Goal: Task Accomplishment & Management: Complete application form

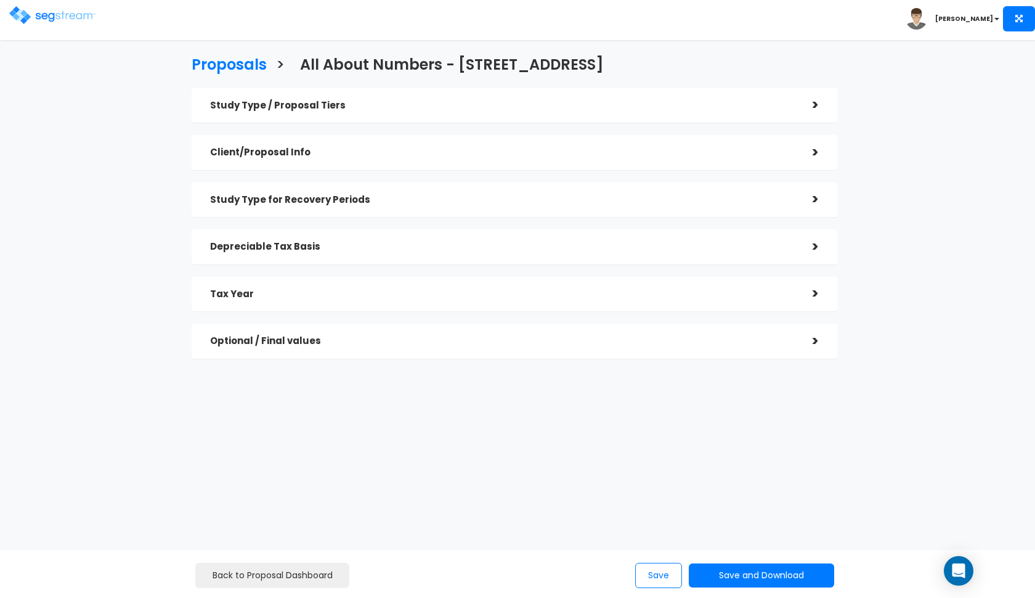
click at [50, 17] on img at bounding box center [52, 15] width 86 height 18
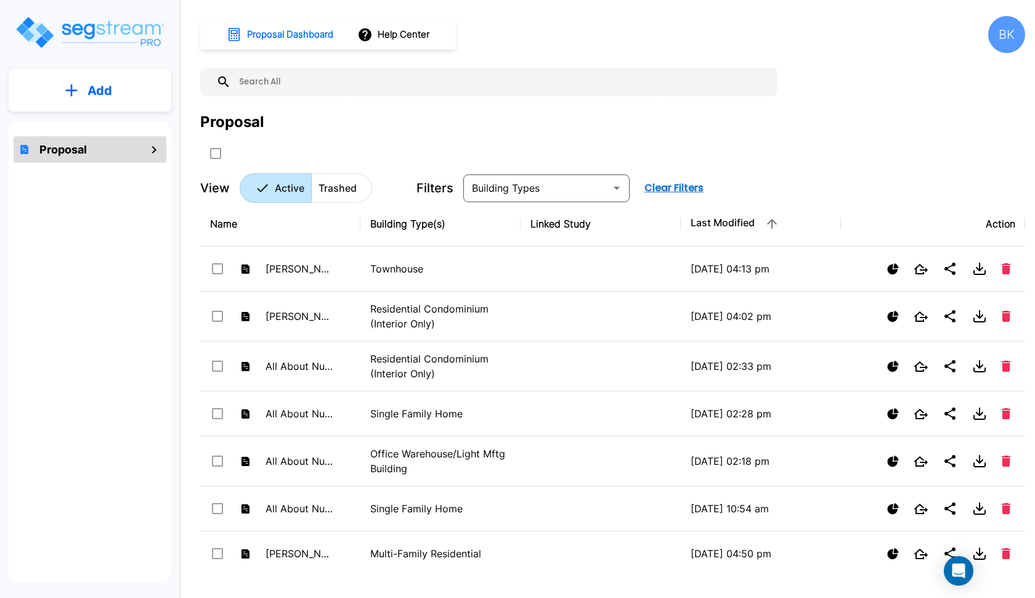
click at [117, 99] on button "Add" at bounding box center [90, 91] width 163 height 36
click at [121, 130] on p "Add Proposal" at bounding box center [97, 124] width 63 height 15
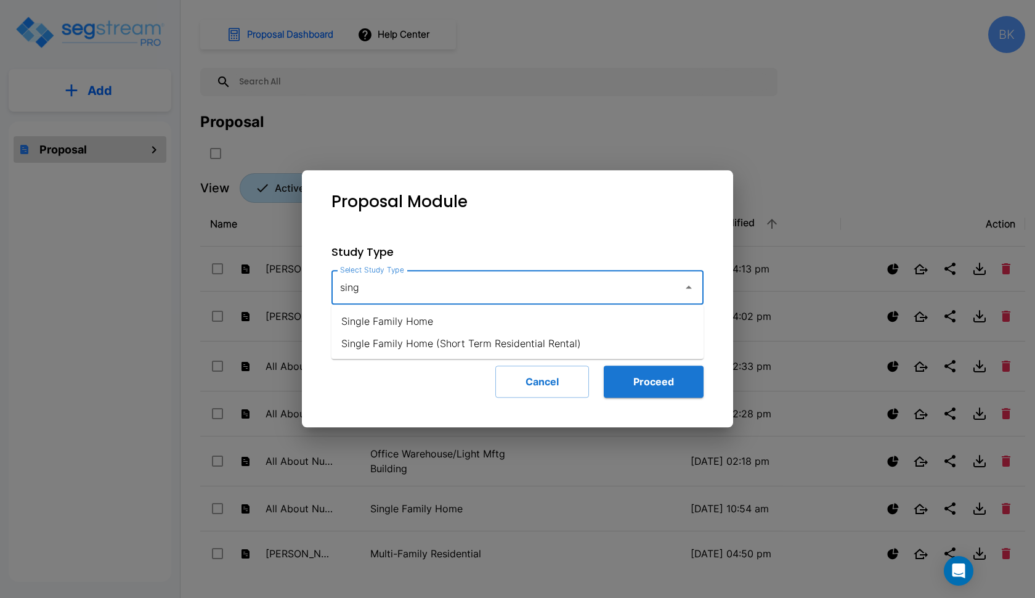
click at [380, 332] on li "Single Family Home (Short Term Residential Rental)" at bounding box center [517, 343] width 372 height 22
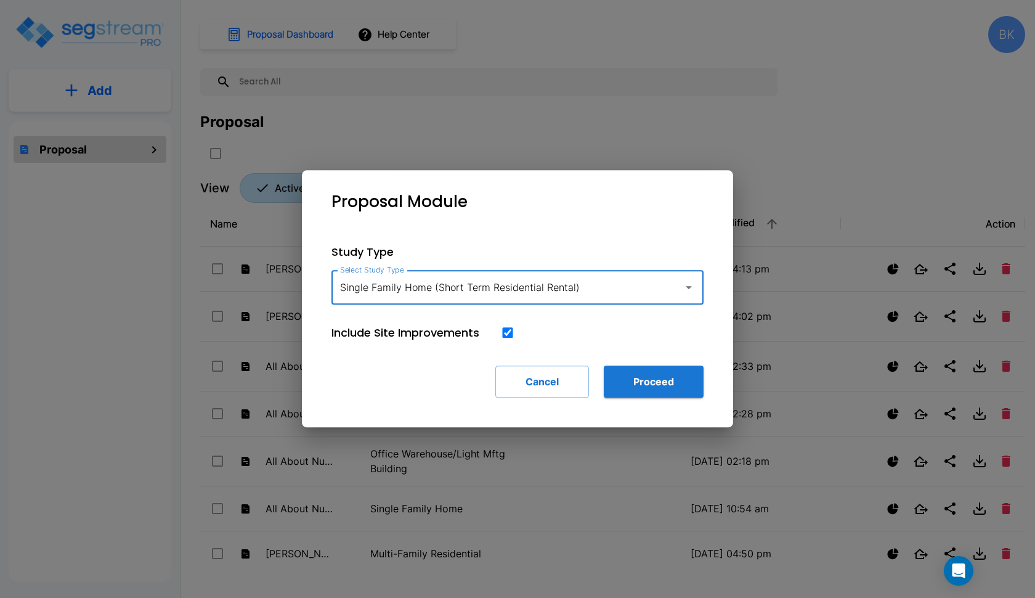
click at [425, 303] on div "Single Family Home (Short Term Residential Rental) Select Study Type" at bounding box center [517, 287] width 372 height 35
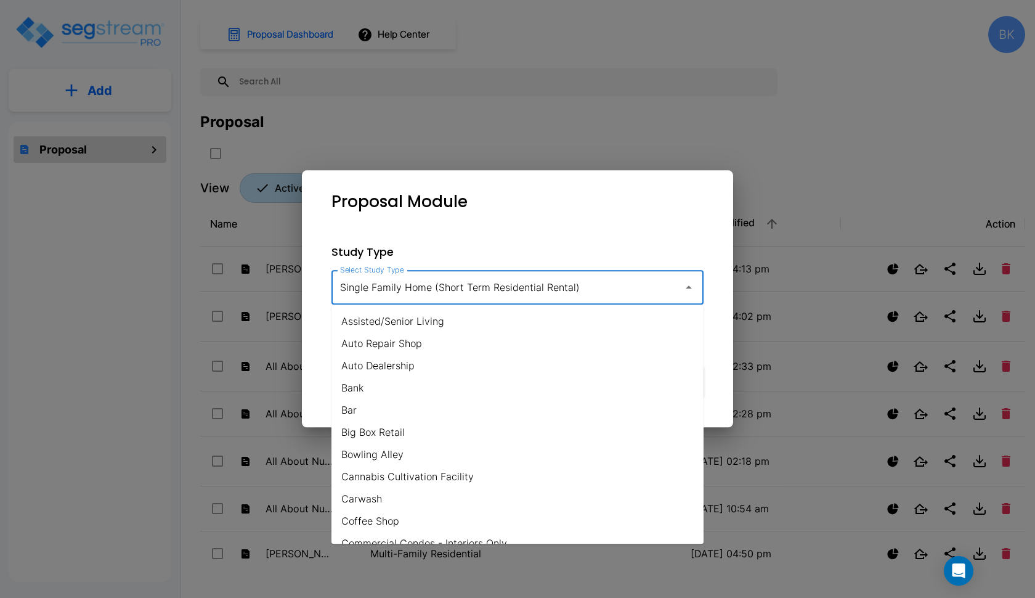
scroll to position [742, 0]
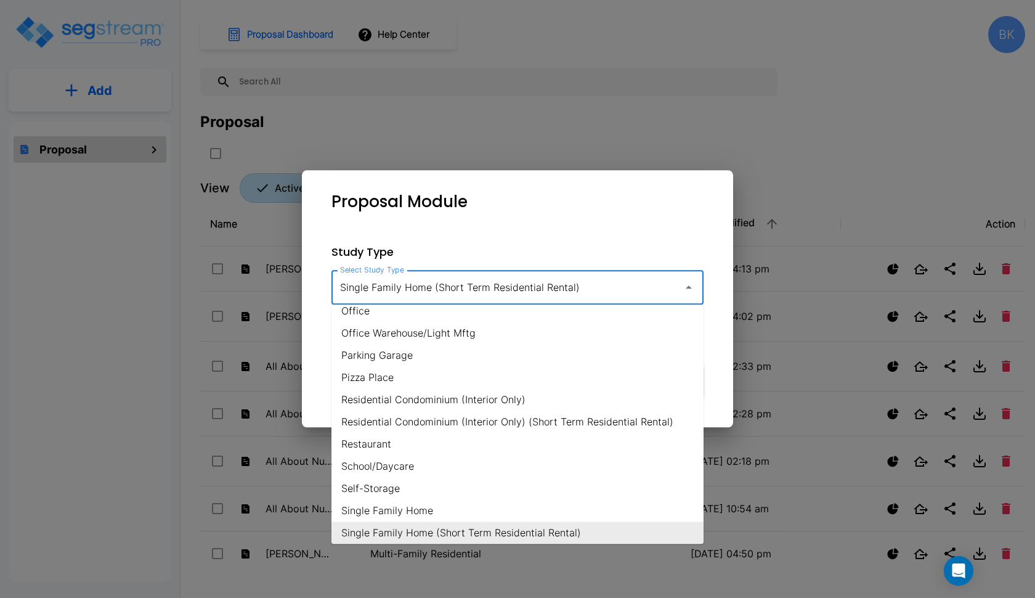
click at [425, 293] on input "Single Family Home (Short Term Residential Rental)" at bounding box center [504, 286] width 335 height 23
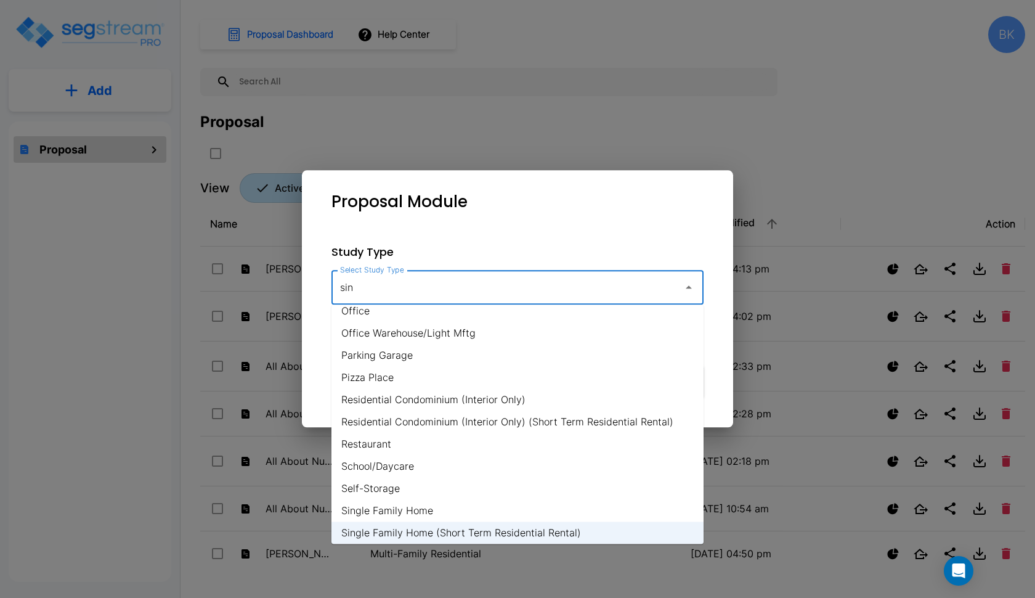
scroll to position [0, 0]
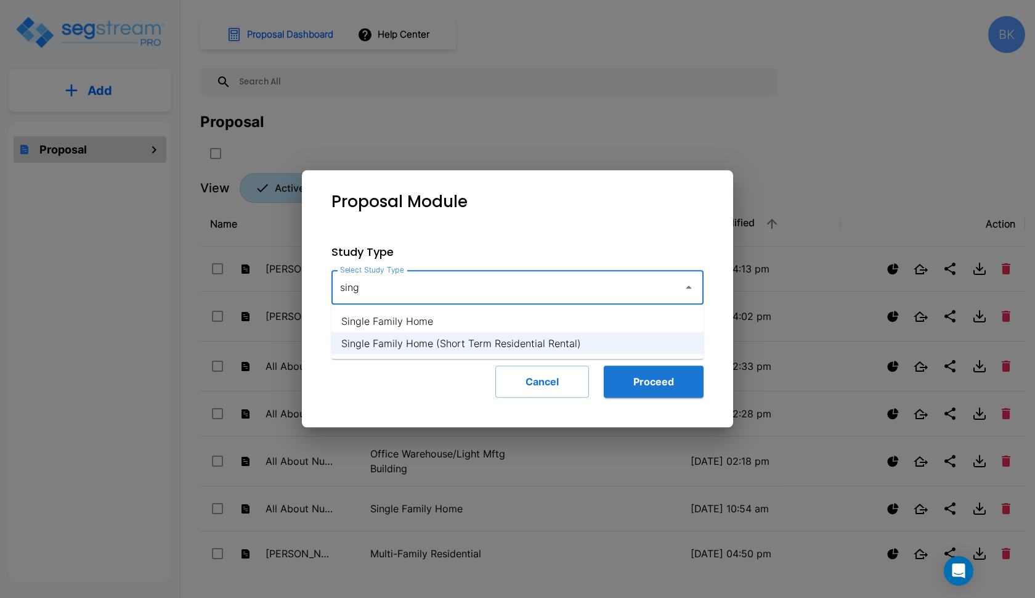
click at [449, 327] on li "Single Family Home" at bounding box center [517, 321] width 372 height 22
type input "Single Family Home"
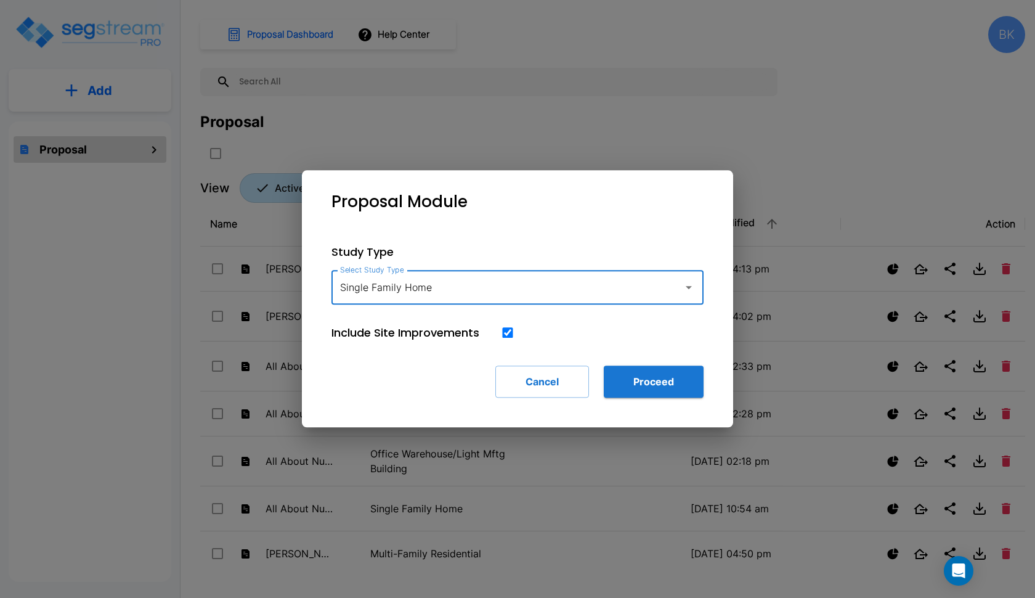
click at [615, 356] on div "Study Type Select Study Type Single Family Home Select Study Type Include Site …" at bounding box center [518, 320] width 412 height 193
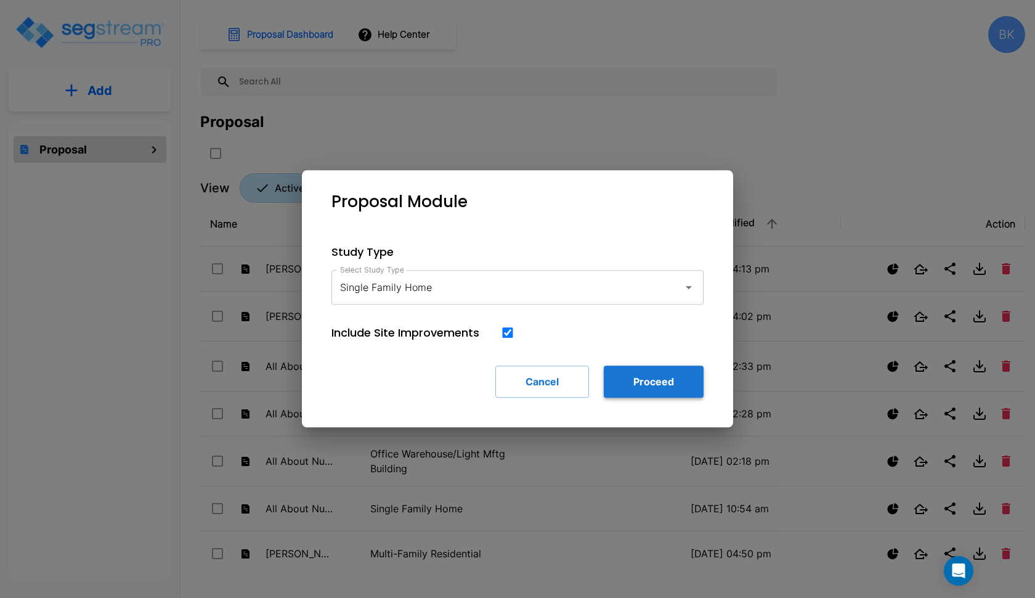
click at [612, 381] on button "Proceed" at bounding box center [654, 381] width 100 height 32
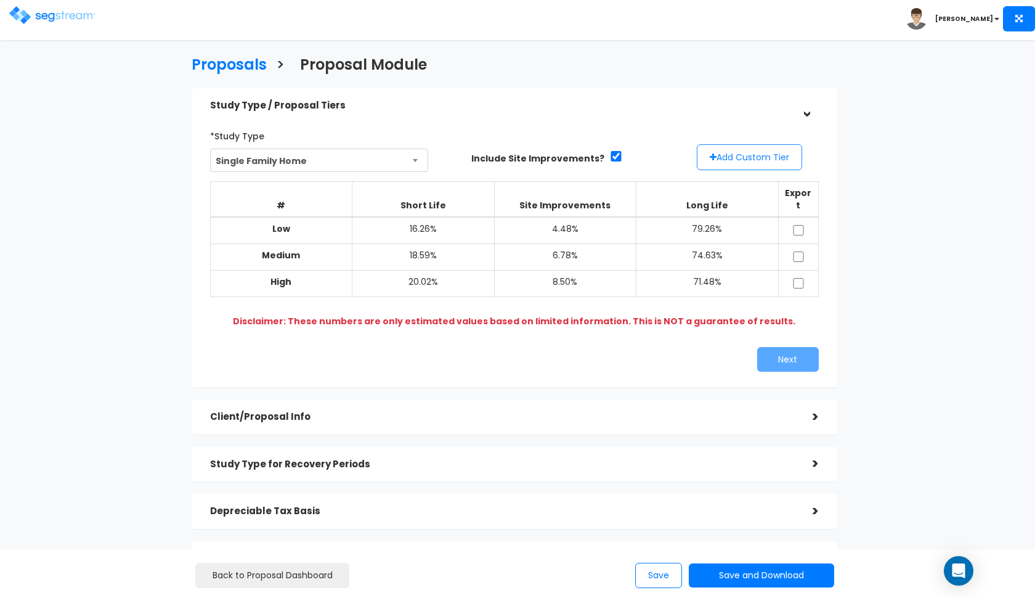
click at [712, 154] on icon "button" at bounding box center [713, 157] width 7 height 9
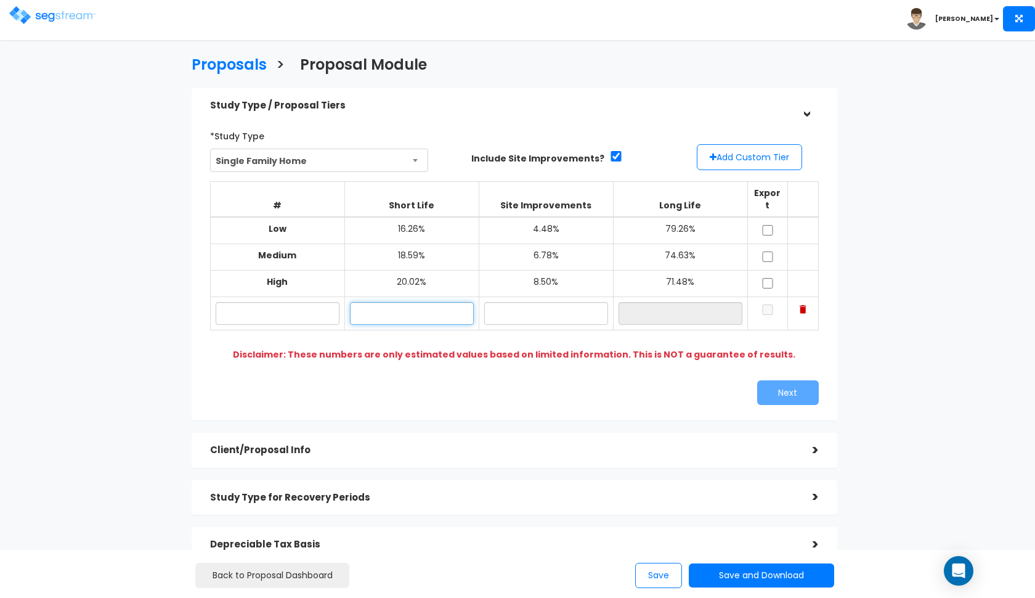
click at [386, 302] on input "text" at bounding box center [412, 313] width 124 height 23
type input "16.60%"
click at [537, 302] on input "text" at bounding box center [546, 313] width 124 height 23
type input "6.20%"
type input "77.20%"
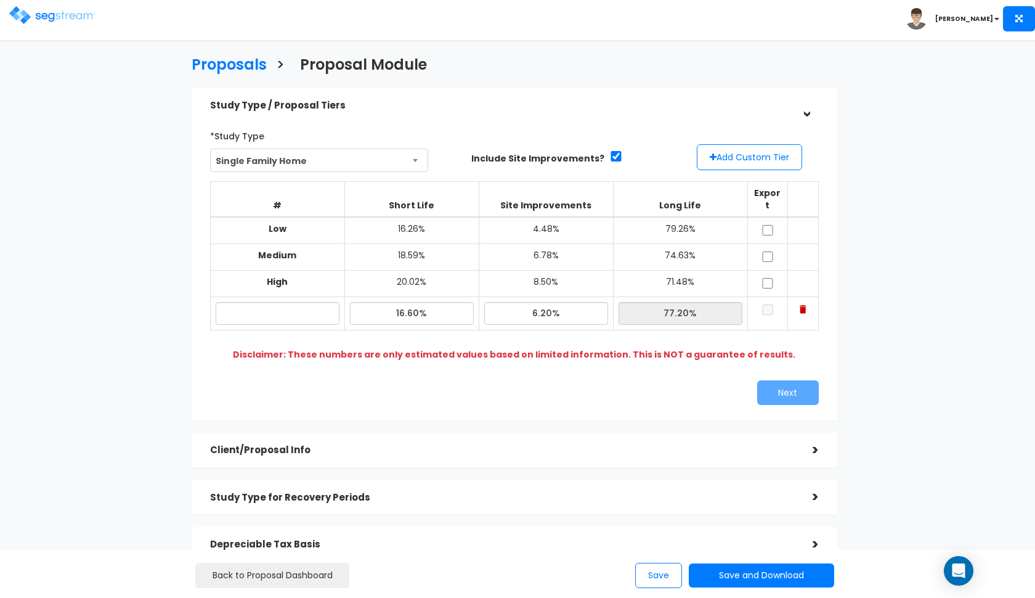
click at [541, 362] on div "*Study Type Single Family Home Assisted/Senior Living Auto Repair Shop Auto Dea…" at bounding box center [514, 265] width 627 height 291
click at [299, 302] on input "text" at bounding box center [278, 313] width 124 height 23
paste input "316 Farm House Rd, North Hero, VT 05474"
type input "316 Farm House Rd"
click at [765, 225] on input "checkbox" at bounding box center [768, 230] width 12 height 10
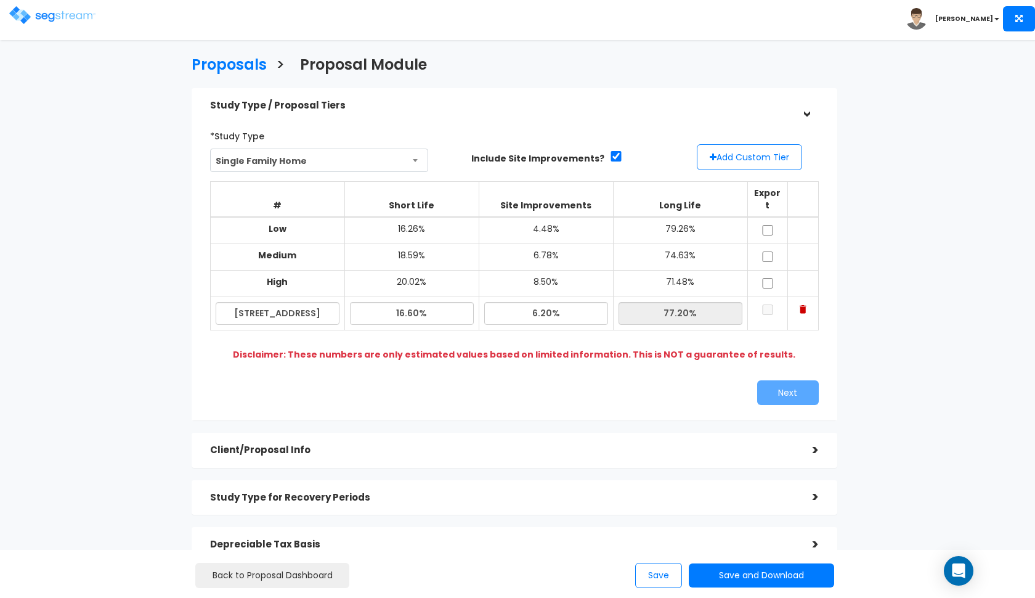
checkbox input "true"
click at [765, 251] on input "checkbox" at bounding box center [768, 256] width 12 height 10
checkbox input "true"
click at [766, 278] on input "checkbox" at bounding box center [768, 283] width 12 height 10
checkbox input "true"
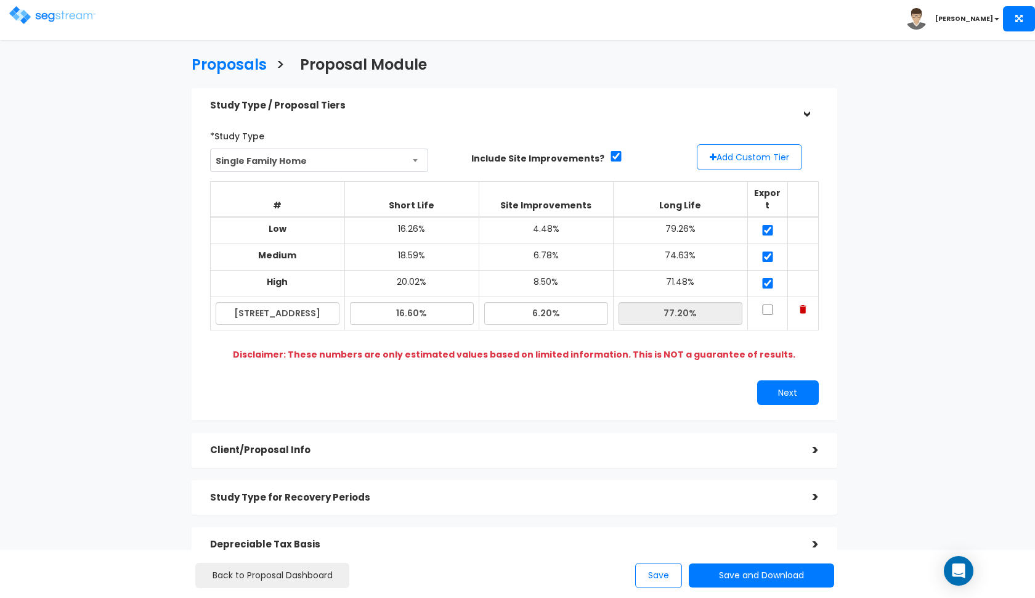
click at [766, 304] on input "checkbox" at bounding box center [768, 309] width 12 height 10
checkbox input "true"
click at [770, 380] on button "Next" at bounding box center [788, 392] width 62 height 25
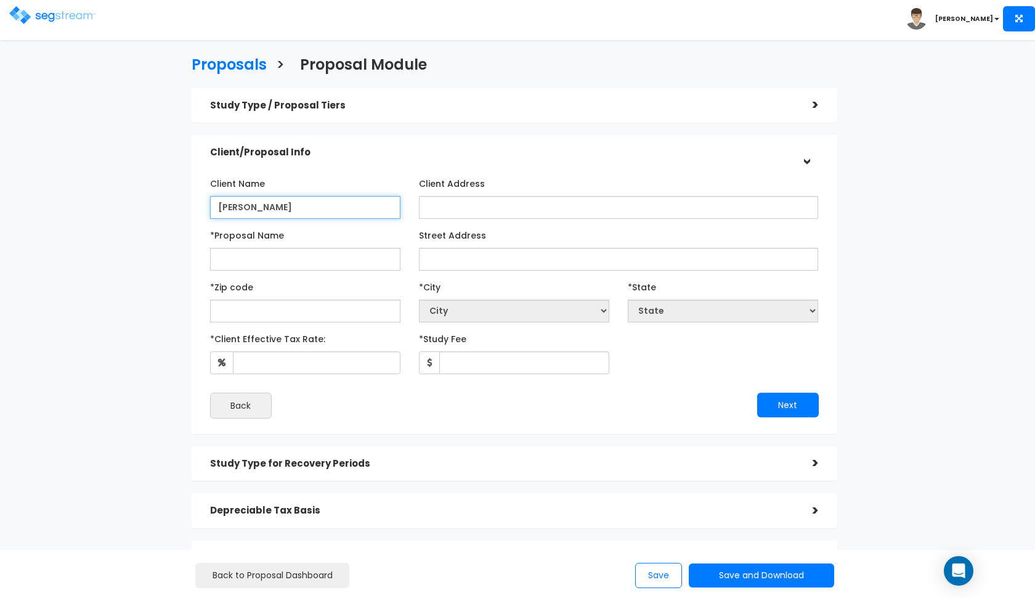
type input "Karen"
paste input "316 Farm House Rd, North Hero, VT 05474"
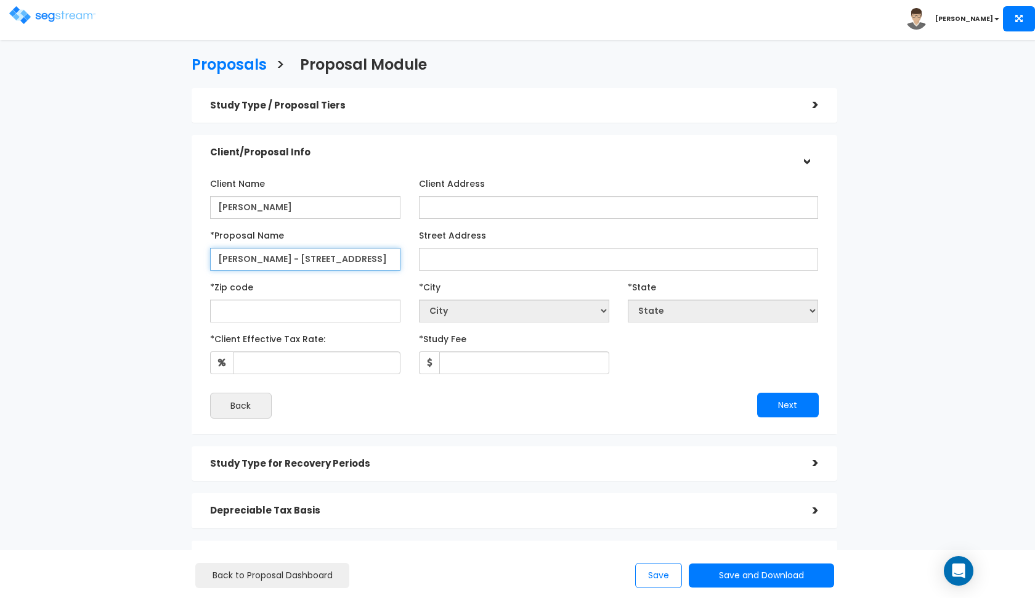
type input "[PERSON_NAME] - [STREET_ADDRESS]"
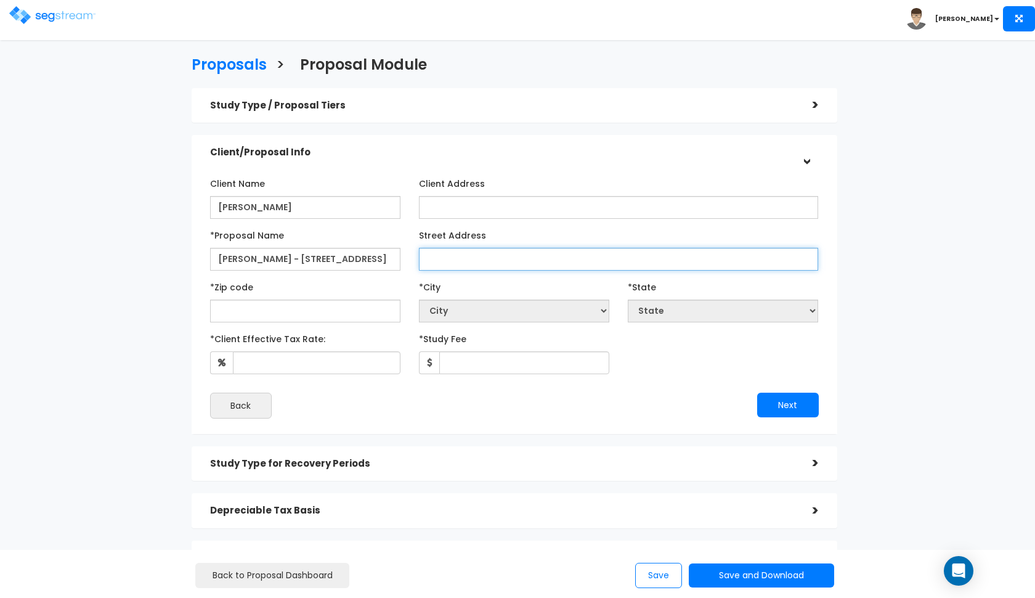
paste input "316 Farm House Rd, North Hero, VT 05474"
type input "316 Farm House Rd, North Hero, VT 05474"
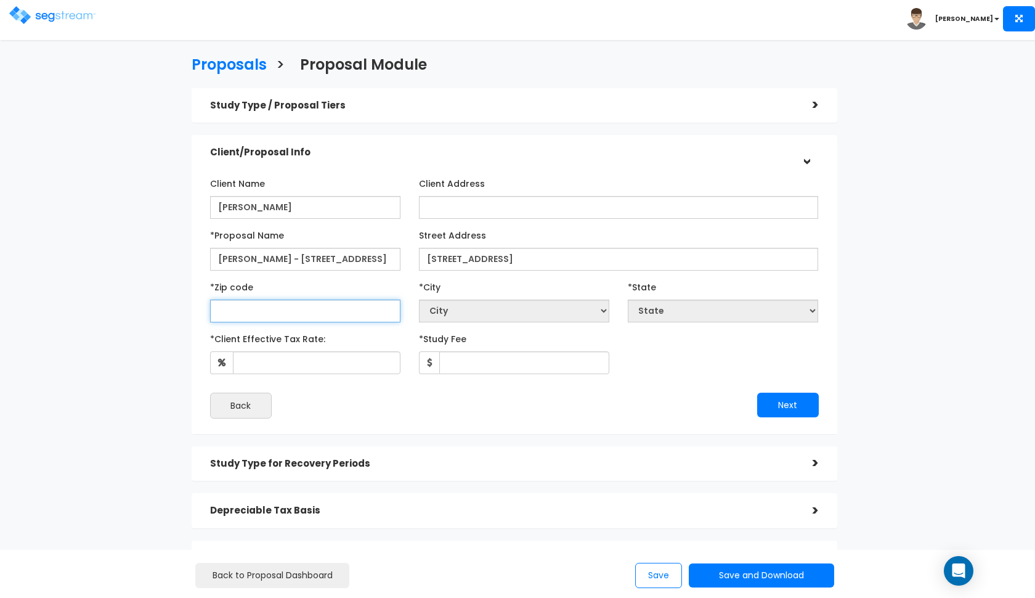
select select "National Average"
paste input "05474"
type input "05474"
select select "VT"
type input "05474"
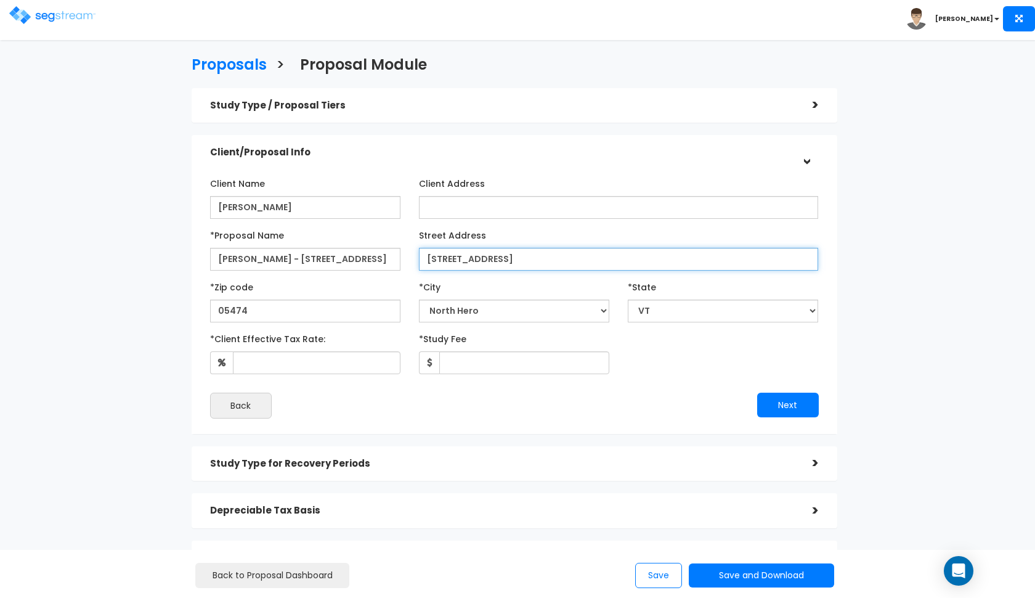
drag, startPoint x: 620, startPoint y: 258, endPoint x: 524, endPoint y: 254, distance: 95.6
click at [524, 254] on input "316 Farm House Rd, North Hero, VT 05474" at bounding box center [619, 259] width 400 height 23
type input "316 Farm House Rd"
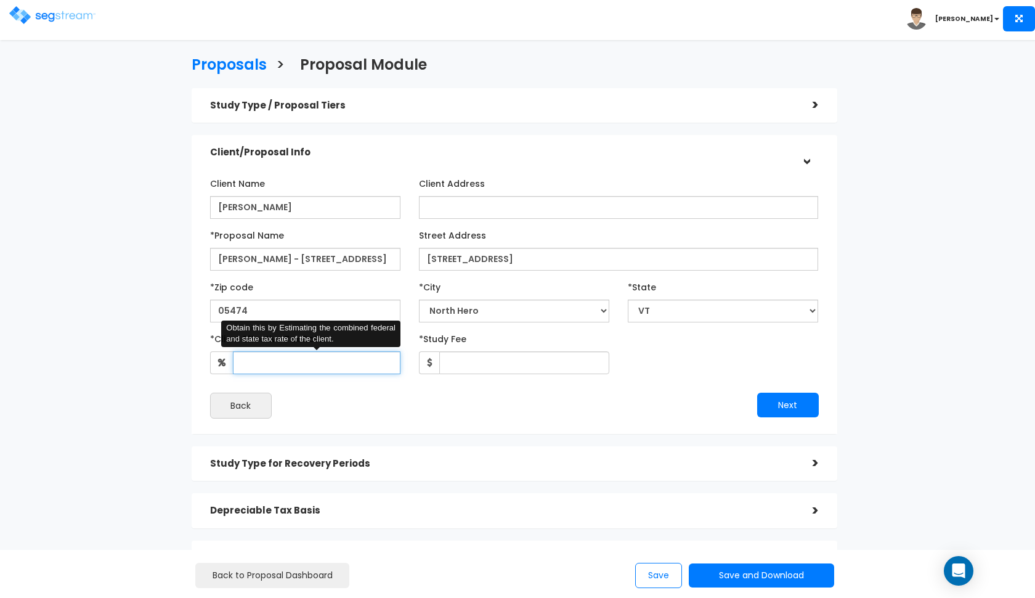
click at [325, 352] on input "*Client Effective Tax Rate:" at bounding box center [317, 362] width 168 height 23
type input "32"
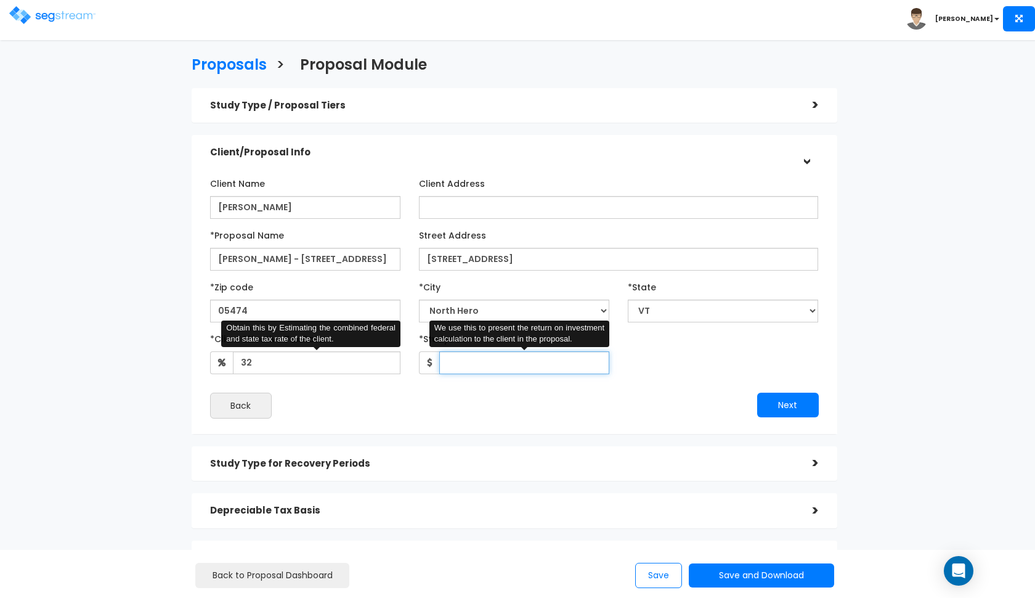
click at [496, 362] on input "*Study Fee" at bounding box center [524, 362] width 170 height 23
type input "3"
type input "2,900"
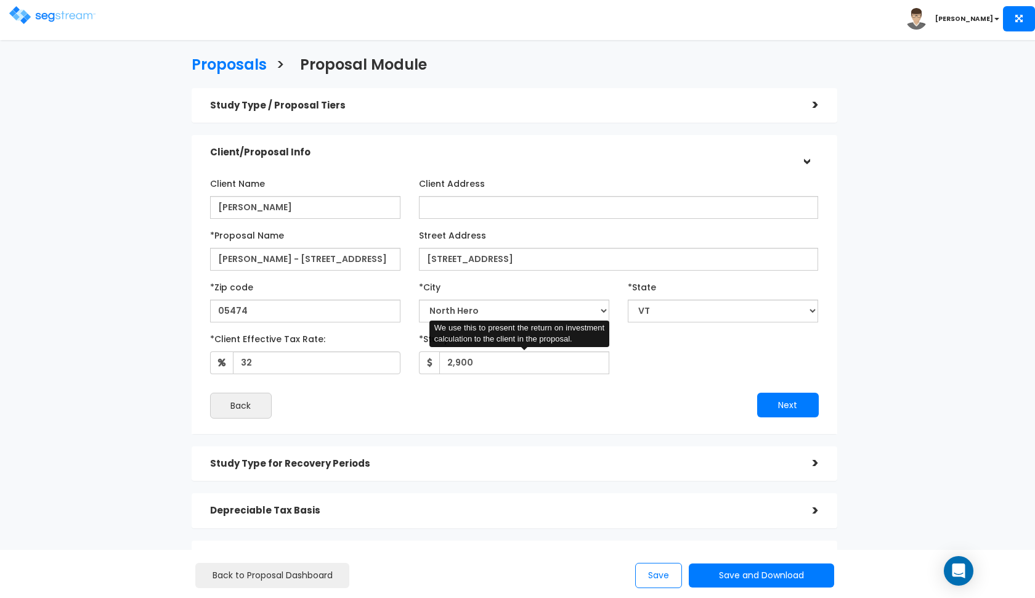
click at [502, 392] on div "Back" at bounding box center [358, 405] width 314 height 26
click at [750, 399] on div "Next" at bounding box center [671, 404] width 314 height 25
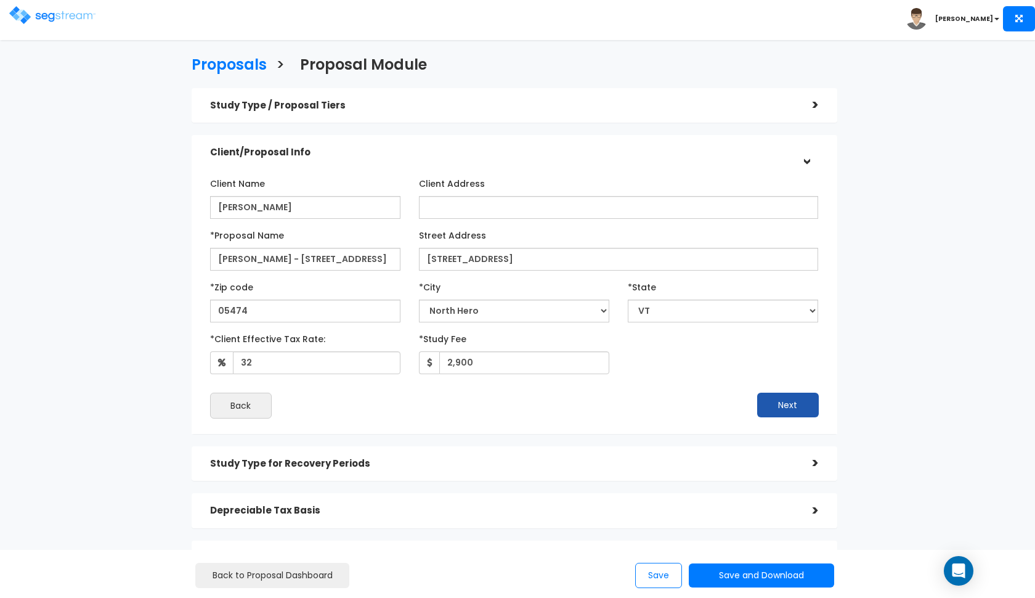
click at [802, 408] on button "Next" at bounding box center [788, 404] width 62 height 25
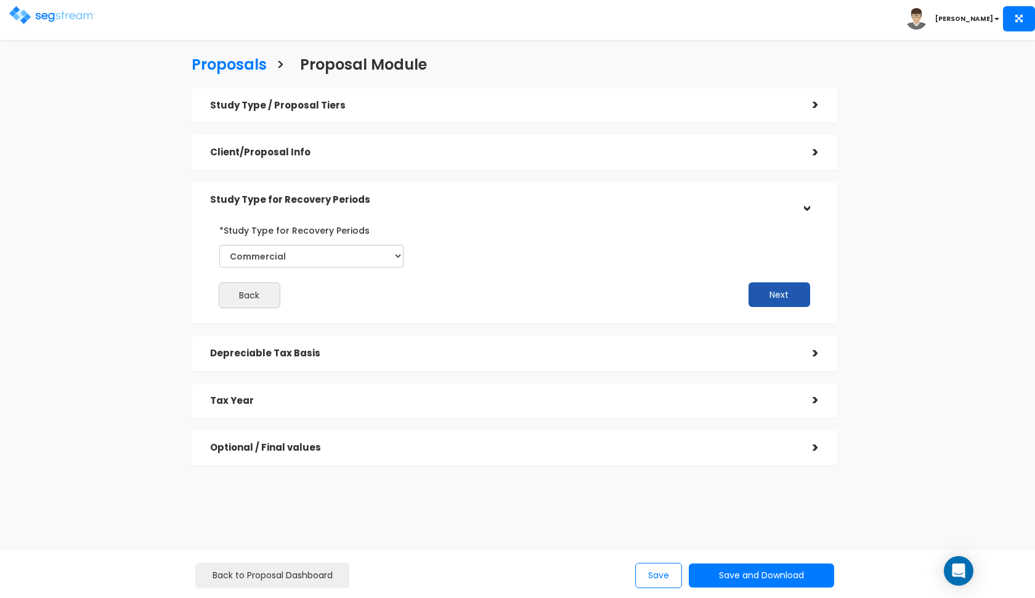
click at [769, 299] on button "Next" at bounding box center [780, 294] width 62 height 25
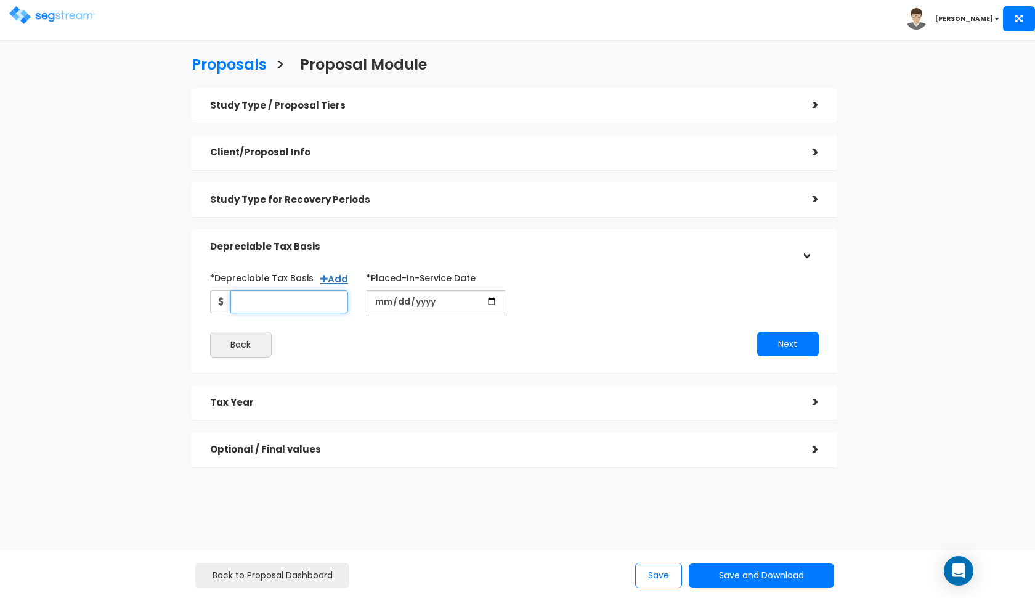
click at [285, 297] on input "*Depreciable Tax Basis" at bounding box center [289, 301] width 118 height 23
type input "574,540"
click at [376, 305] on input "date" at bounding box center [436, 301] width 139 height 23
type input "2025-09-18"
click at [706, 334] on div "Next" at bounding box center [671, 343] width 314 height 25
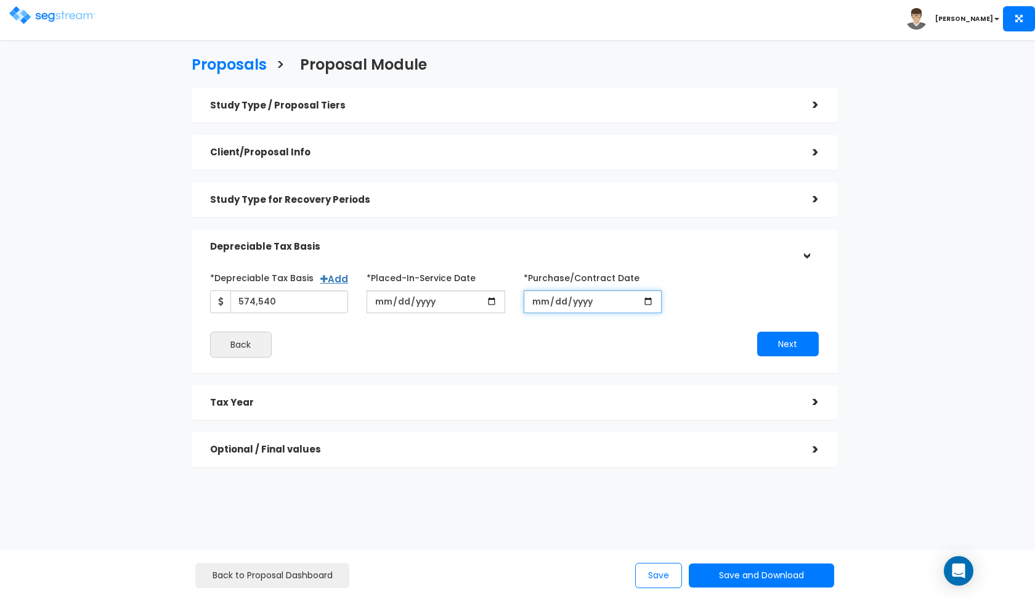
click at [539, 299] on input "*Purchase/Contract Date" at bounding box center [593, 301] width 139 height 23
type input "2025-09-18"
click at [796, 338] on button "Next" at bounding box center [788, 343] width 62 height 25
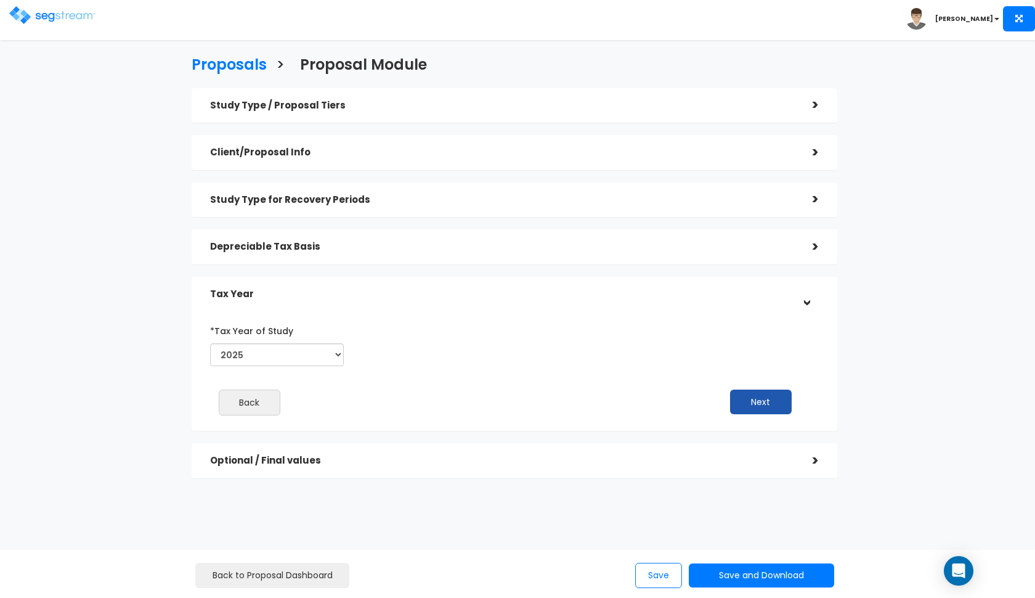
click at [758, 393] on button "Next" at bounding box center [761, 401] width 62 height 25
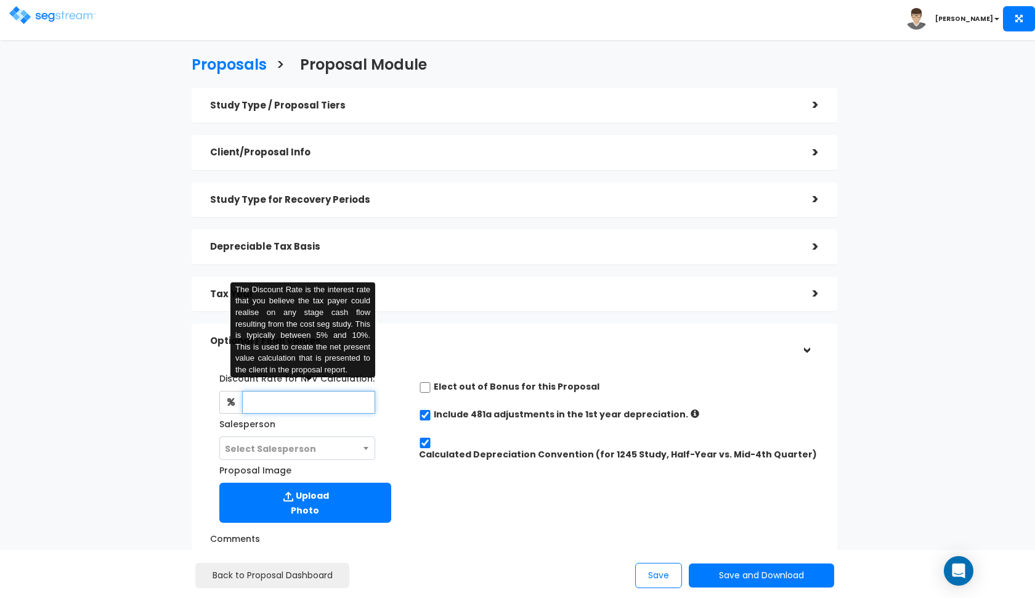
click at [301, 396] on input "text" at bounding box center [309, 402] width 134 height 23
type input "8"
click at [424, 356] on div "Discount Rate for NPV Calculation: 8 The Discount Rate is the interest rate tha…" at bounding box center [514, 508] width 627 height 304
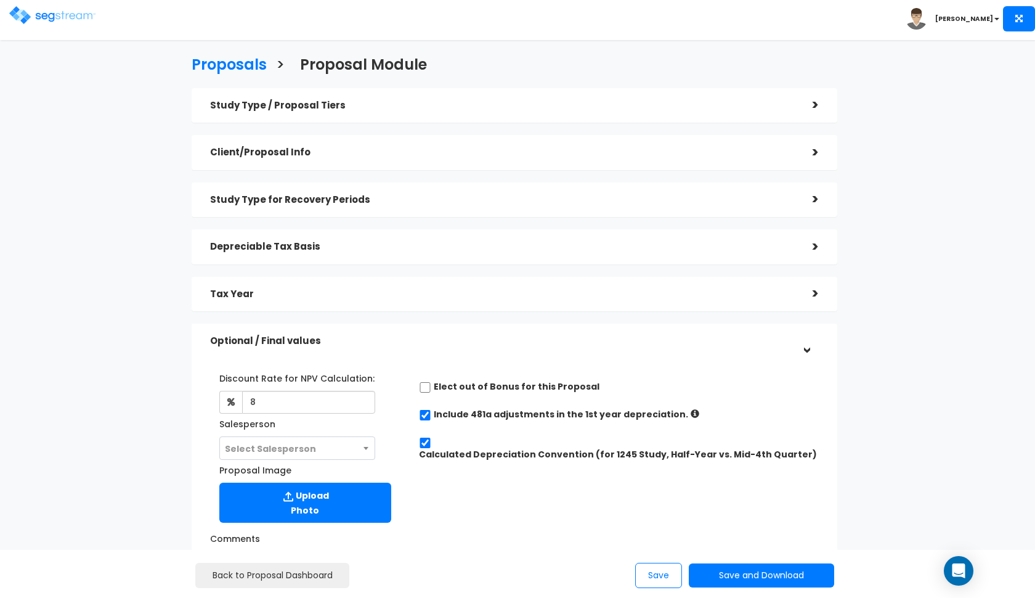
click at [350, 440] on span "Select Salesperson" at bounding box center [297, 448] width 155 height 23
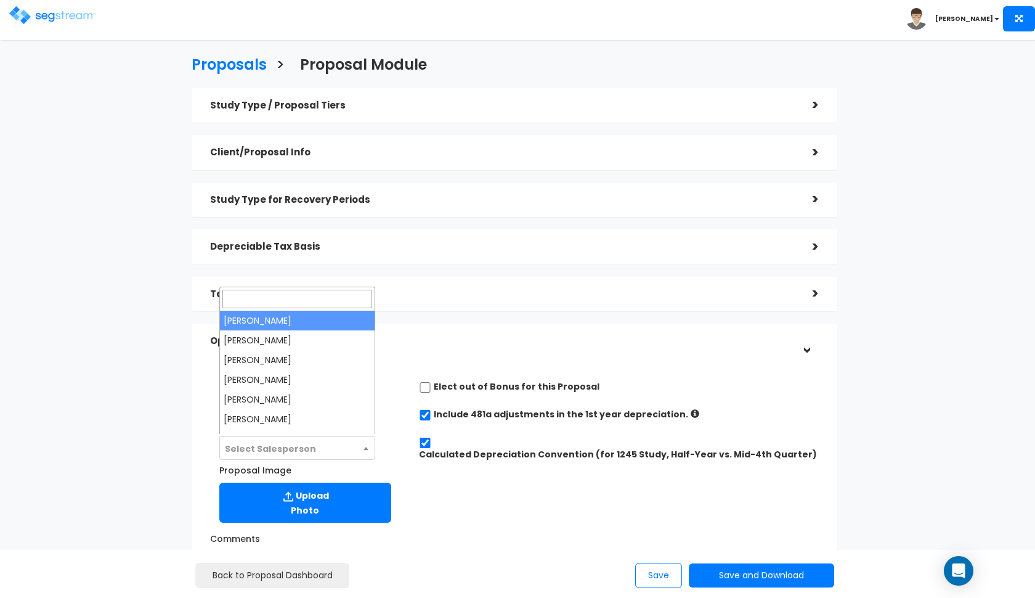
select select "190"
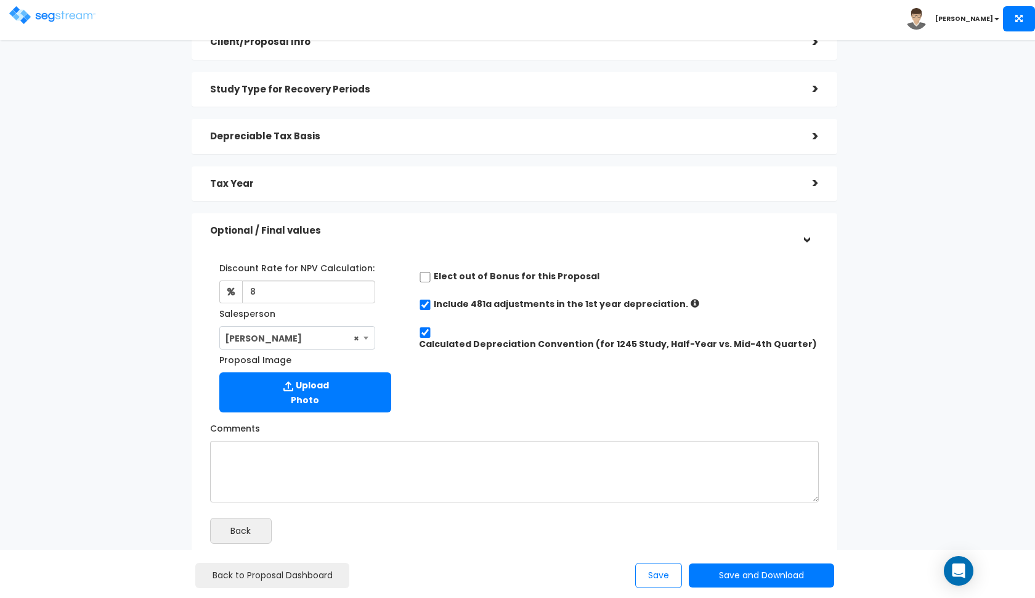
scroll to position [114, 0]
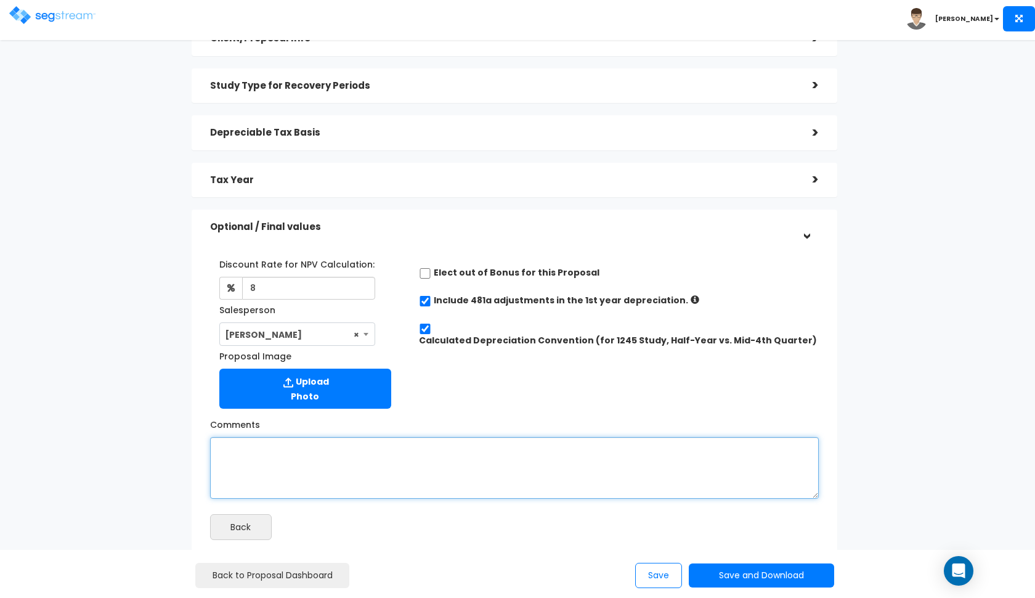
click at [402, 468] on textarea "Comments" at bounding box center [514, 468] width 609 height 62
click at [238, 441] on textarea "a pruchase price of $1,249,000 and a land value of 54%." at bounding box center [514, 468] width 609 height 62
click at [460, 455] on textarea "a purchase price of $1,249,000 and a land value of 54%." at bounding box center [514, 468] width 609 height 62
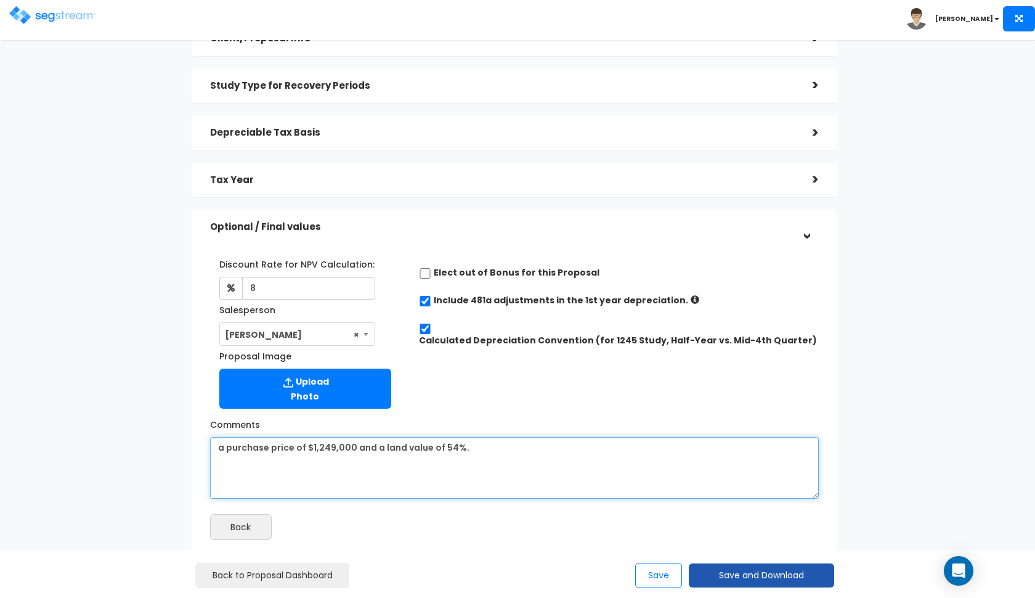
type textarea "a purchase price of $1,249,000 and a land value of 54%."
click at [711, 568] on button "Save and Download" at bounding box center [761, 575] width 145 height 24
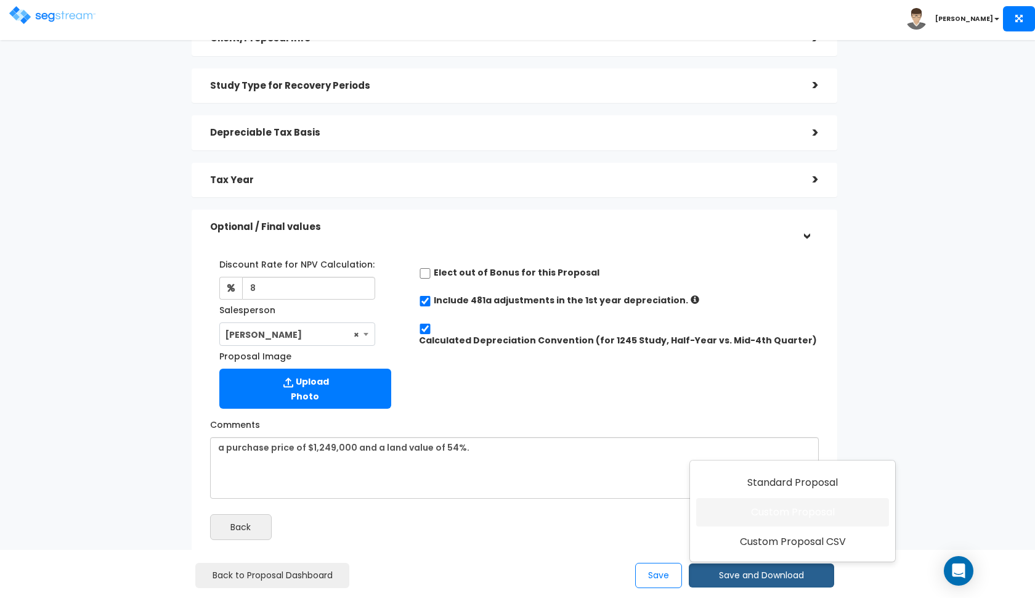
click at [749, 519] on link "Custom Proposal" at bounding box center [792, 512] width 193 height 28
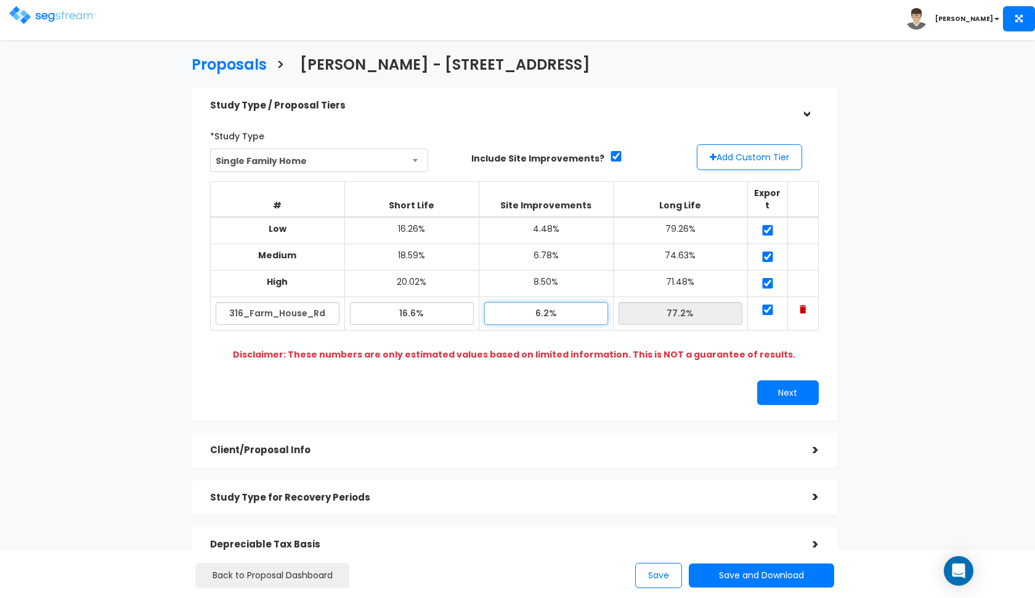
click at [541, 302] on input "6.2%" at bounding box center [546, 313] width 124 height 23
type input "5.40%"
type input "78.00%"
click at [786, 380] on button "Next" at bounding box center [788, 392] width 62 height 25
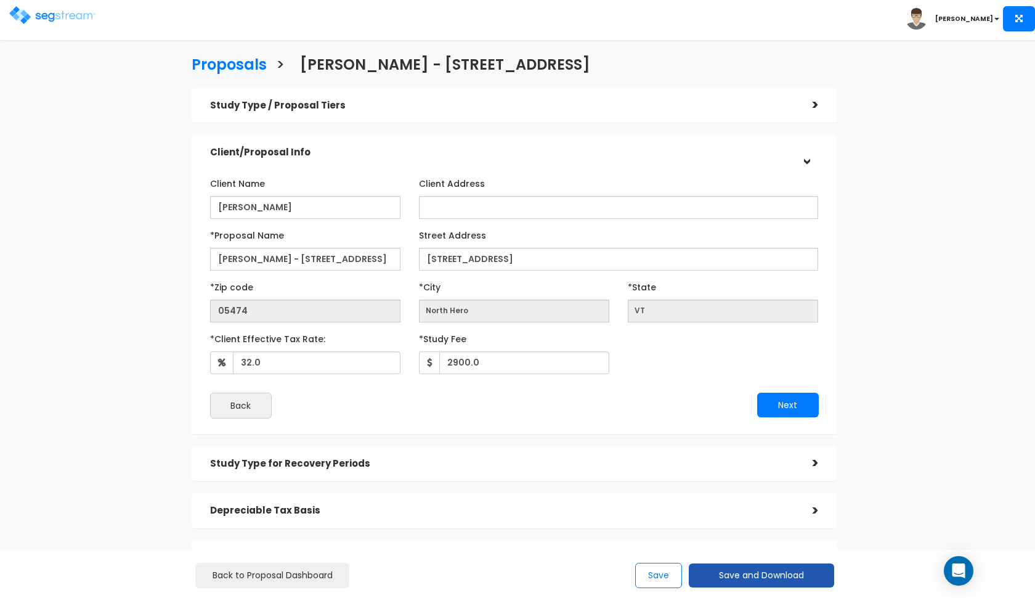
click at [761, 575] on button "Save and Download" at bounding box center [761, 575] width 145 height 24
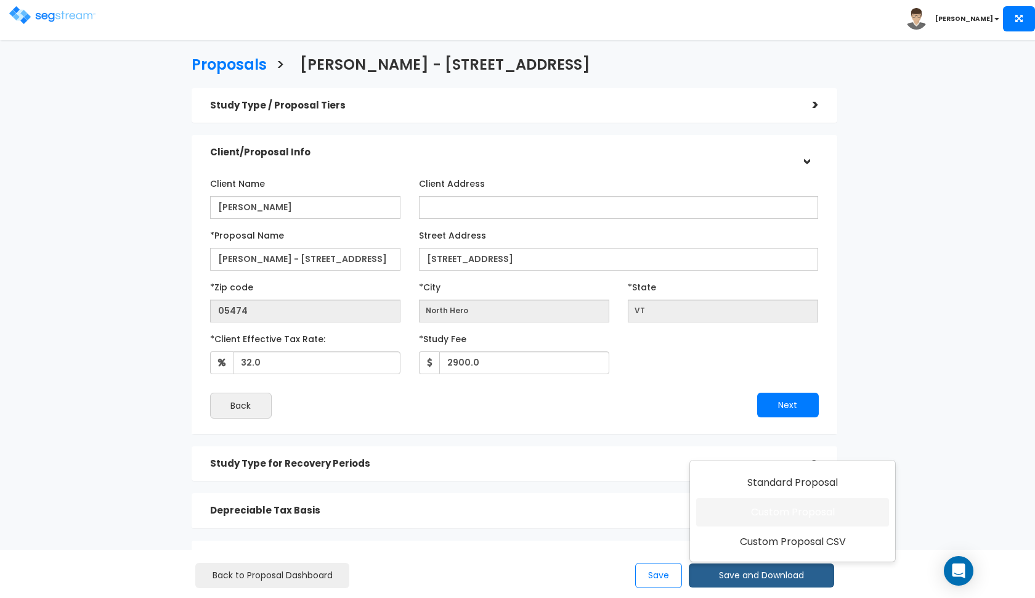
click at [780, 518] on link "Custom Proposal" at bounding box center [792, 512] width 193 height 28
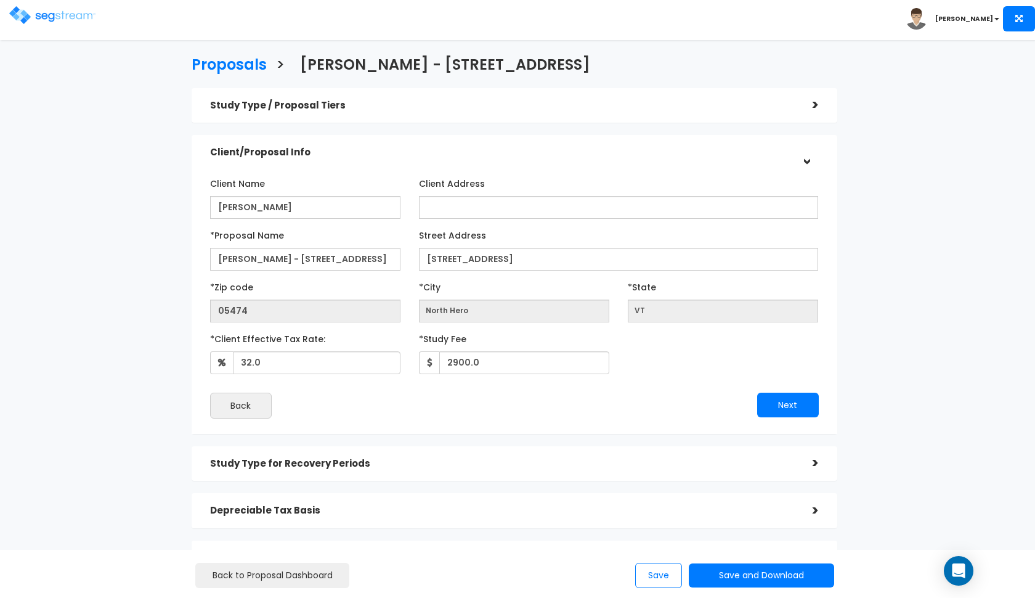
click at [49, 12] on img at bounding box center [52, 15] width 86 height 18
